Goal: Navigation & Orientation: Find specific page/section

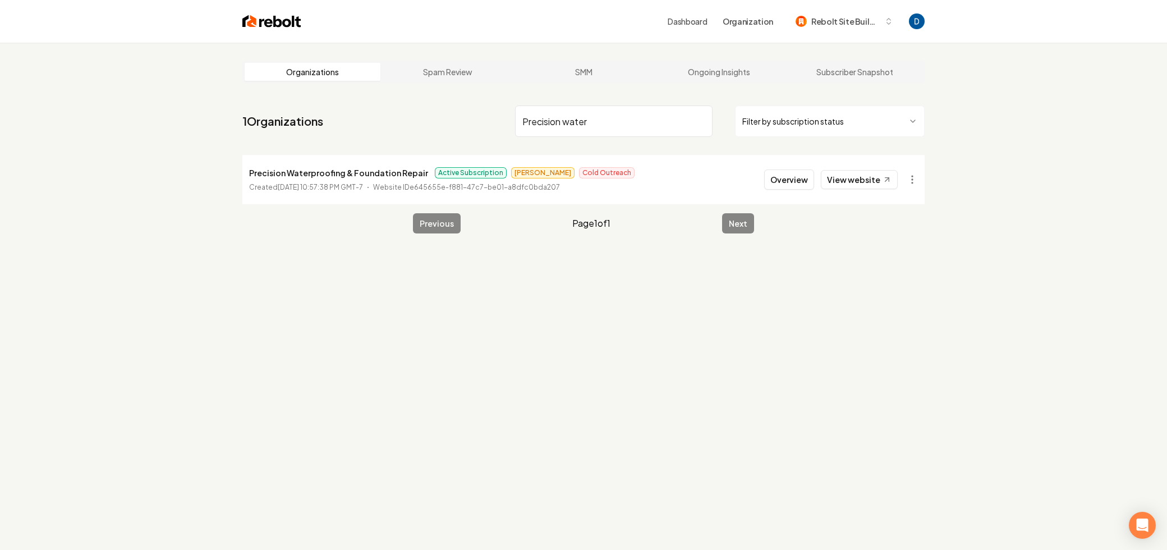
click at [356, 170] on p "Precision Waterproofing & Foundation Repair" at bounding box center [338, 172] width 179 height 13
copy p "Precision Waterproofing & Foundation Repair"
click at [580, 131] on input "Precision water" at bounding box center [614, 121] width 198 height 31
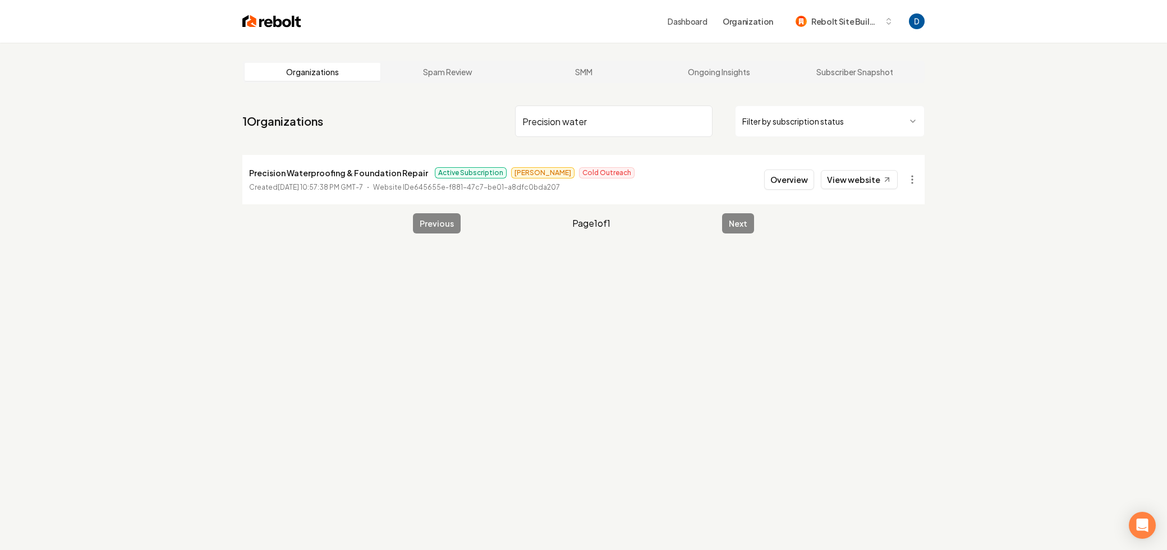
click at [580, 131] on input "Precision water" at bounding box center [614, 121] width 198 height 31
paste input "Seaside Property Masters"
type input "Seaside Property Masters"
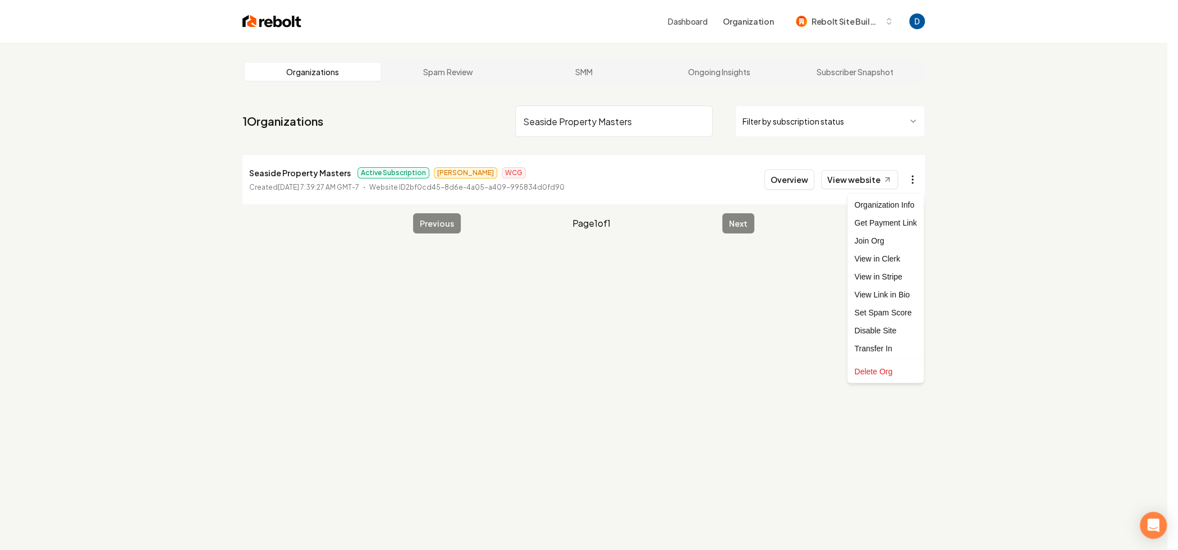
click at [910, 181] on html "Dashboard Organization Rebolt Site Builder Organizations Spam Review SMM Ongoin…" at bounding box center [589, 275] width 1178 height 550
click at [914, 180] on html "Dashboard Organization Rebolt Site Builder Organizations Spam Review SMM Ongoin…" at bounding box center [589, 275] width 1178 height 550
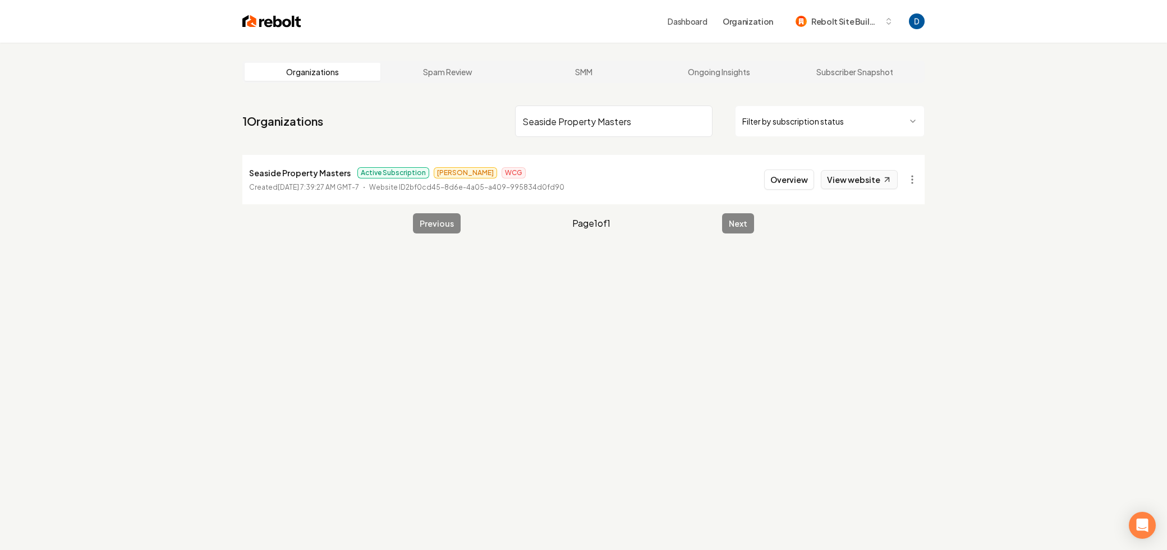
click at [887, 180] on icon at bounding box center [888, 180] width 4 height 4
